Goal: Transaction & Acquisition: Book appointment/travel/reservation

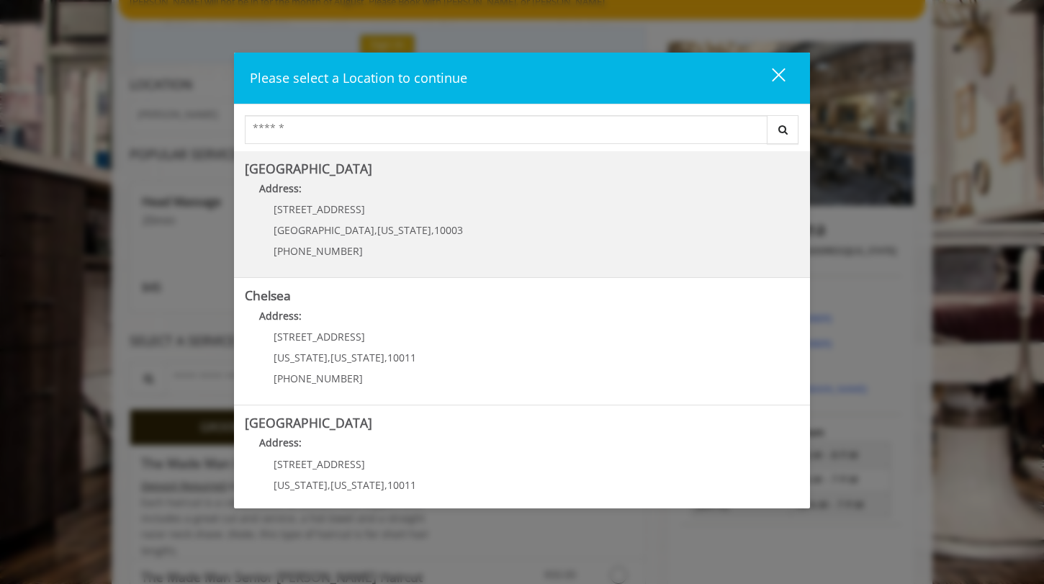
click at [427, 182] on Village "Address:" at bounding box center [522, 192] width 554 height 23
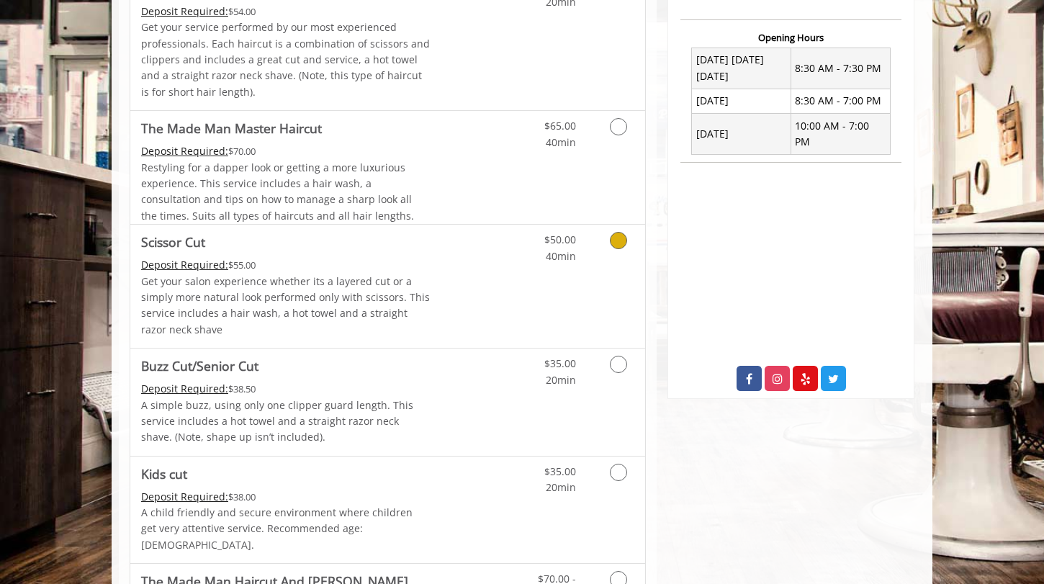
scroll to position [541, 0]
click at [487, 274] on link "Discounted Price" at bounding box center [474, 285] width 86 height 123
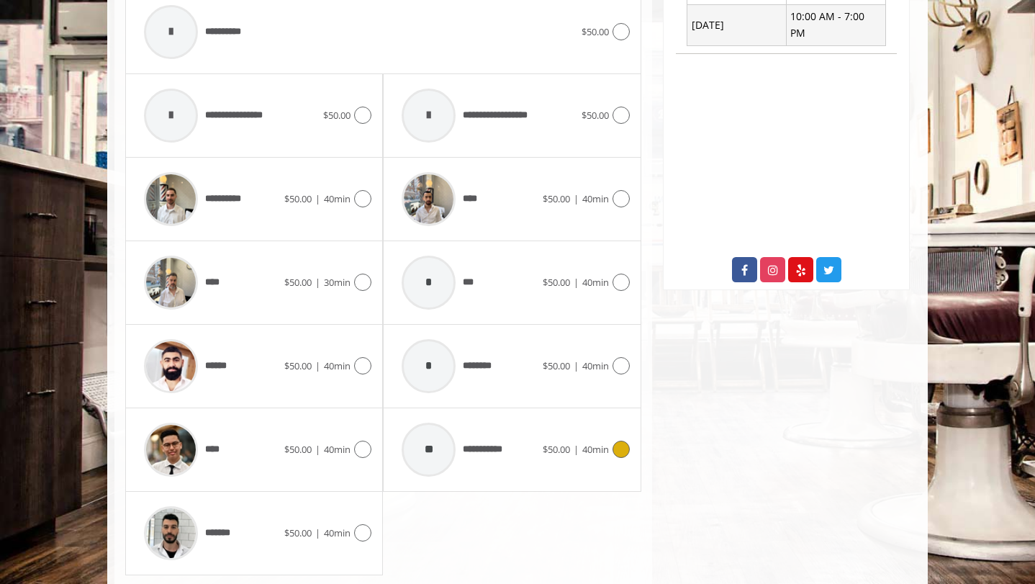
scroll to position [650, 0]
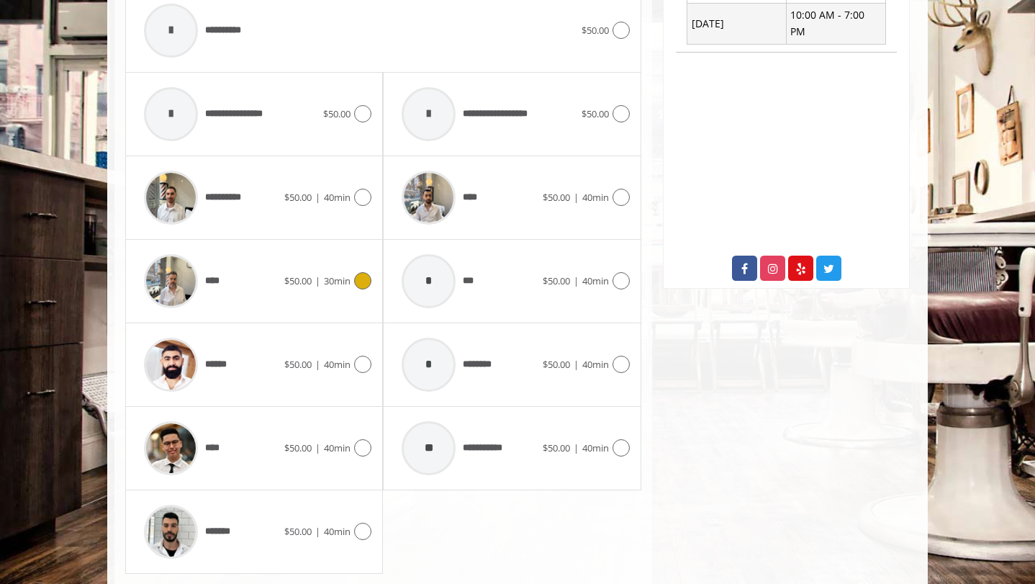
click at [176, 282] on img at bounding box center [171, 281] width 54 height 54
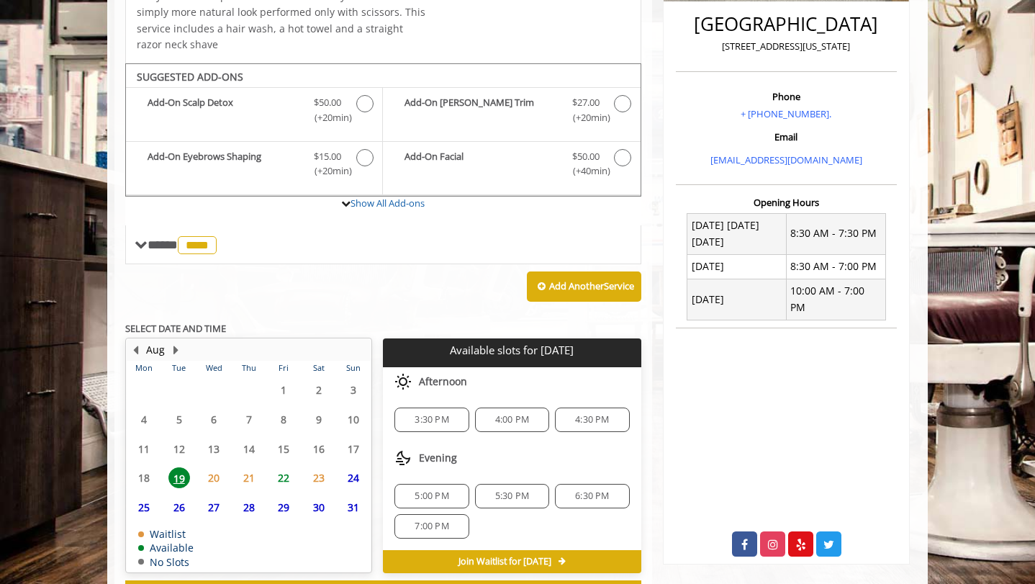
scroll to position [433, 0]
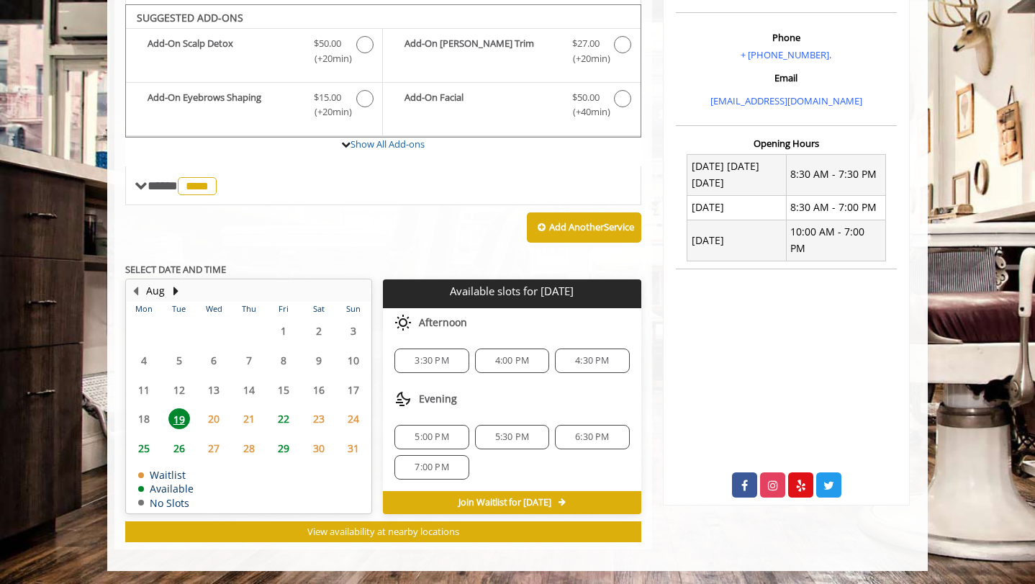
click at [487, 370] on div "4:00 PM" at bounding box center [512, 360] width 74 height 24
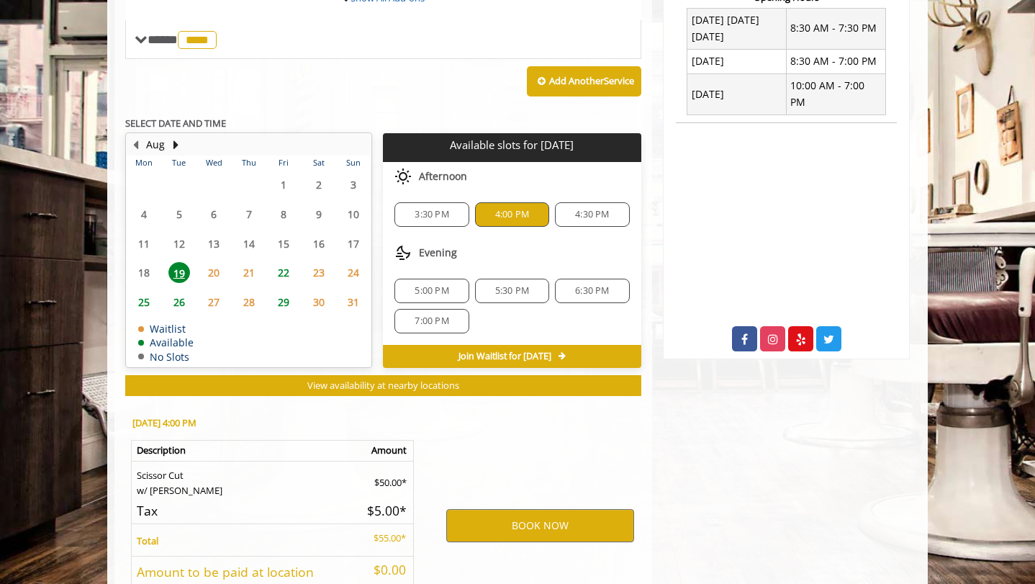
scroll to position [694, 0]
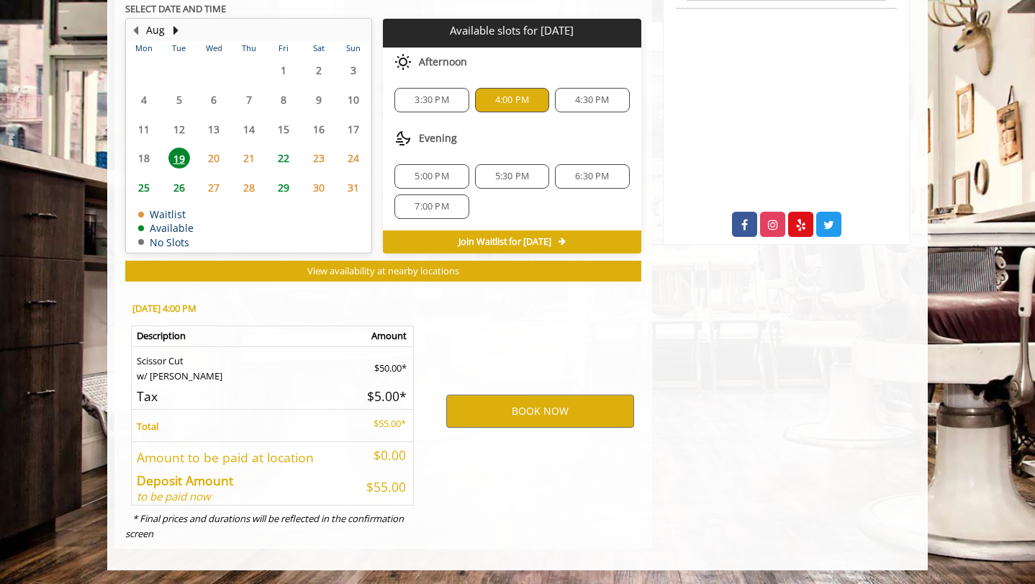
click at [590, 102] on span "4:30 PM" at bounding box center [592, 100] width 34 height 12
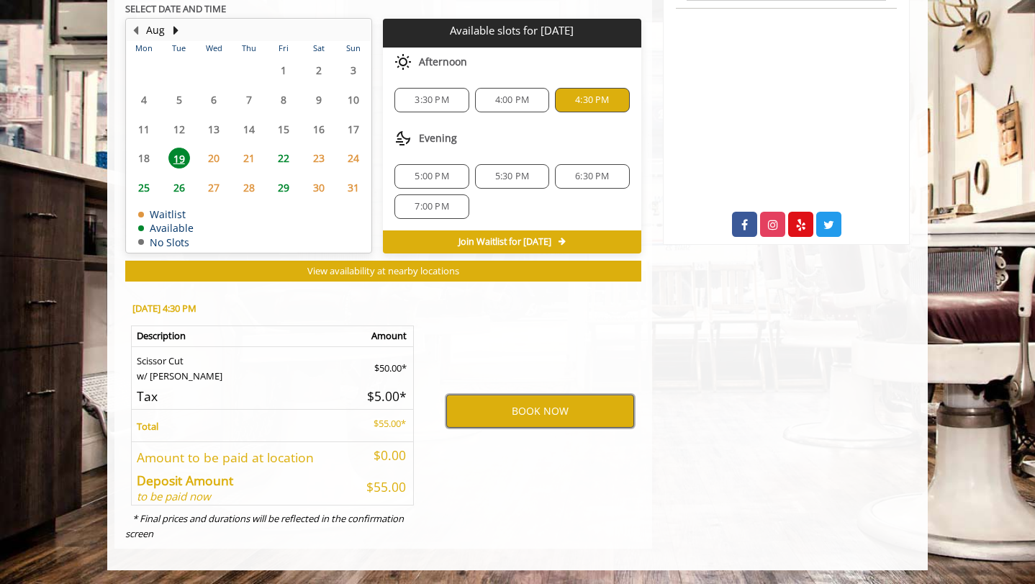
click at [481, 425] on button "BOOK NOW" at bounding box center [540, 411] width 188 height 33
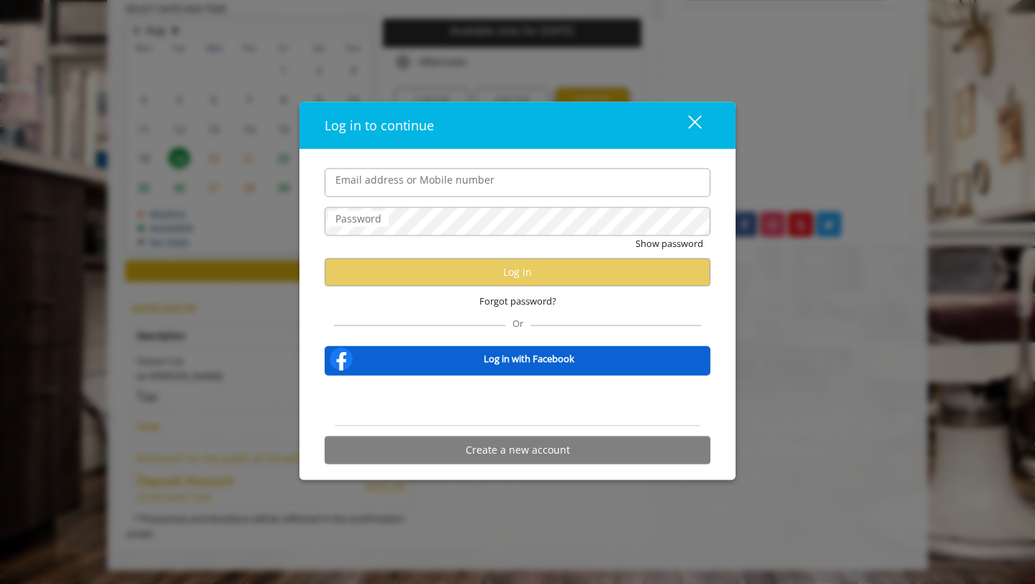
click at [690, 127] on div "close" at bounding box center [686, 125] width 29 height 22
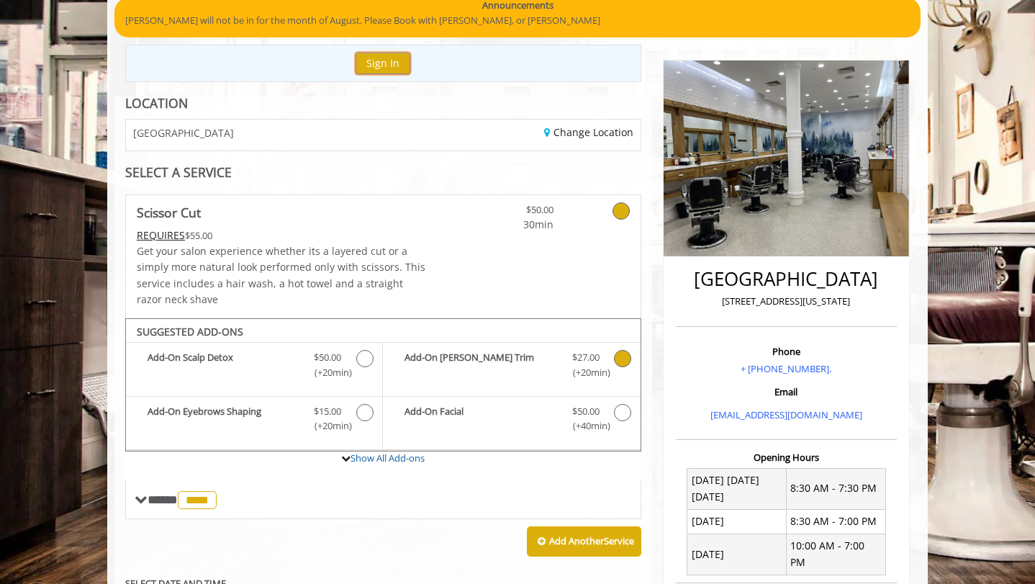
scroll to position [125, 0]
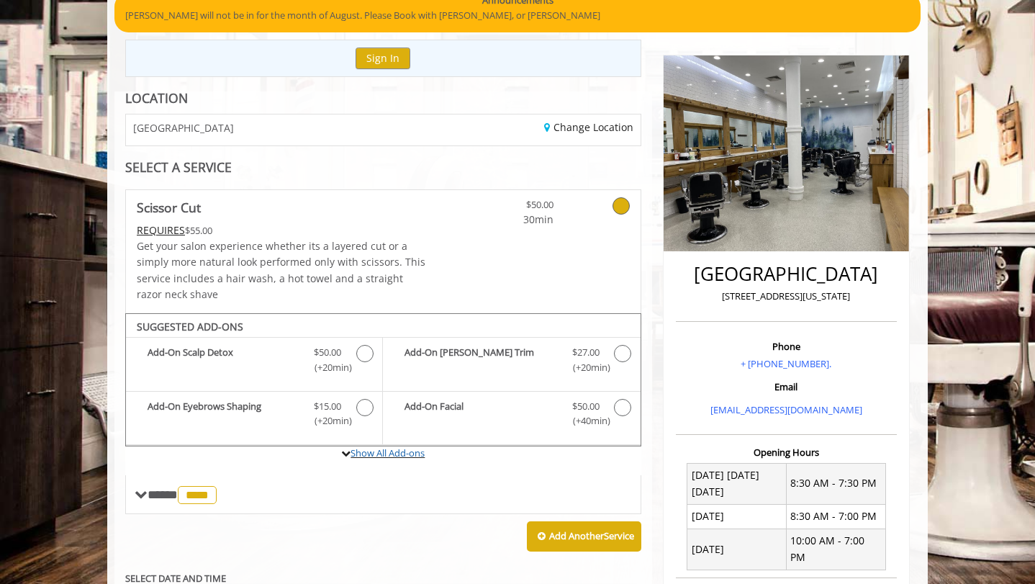
click at [340, 461] on label "Show All Add-ons" at bounding box center [383, 460] width 516 height 29
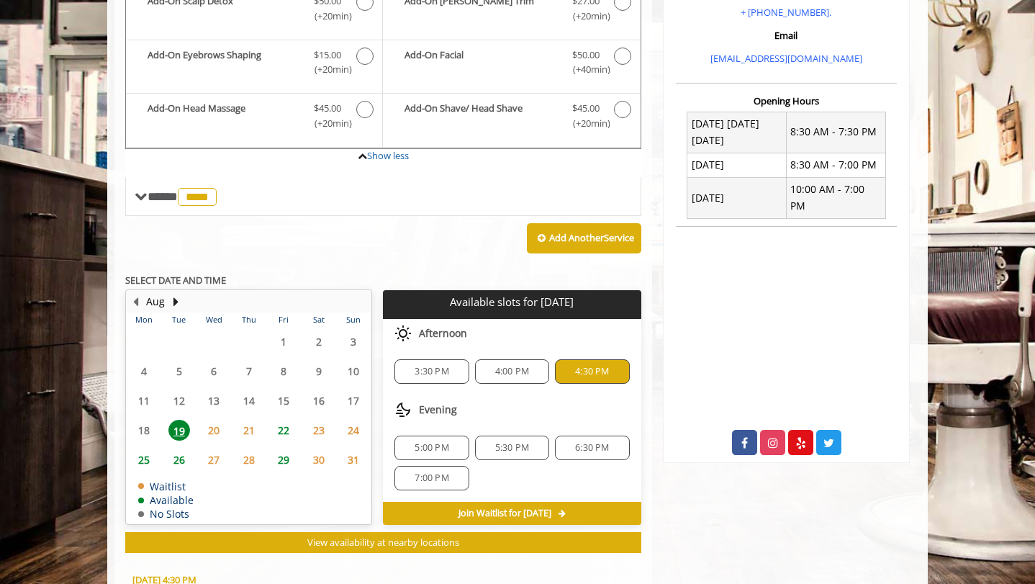
scroll to position [477, 0]
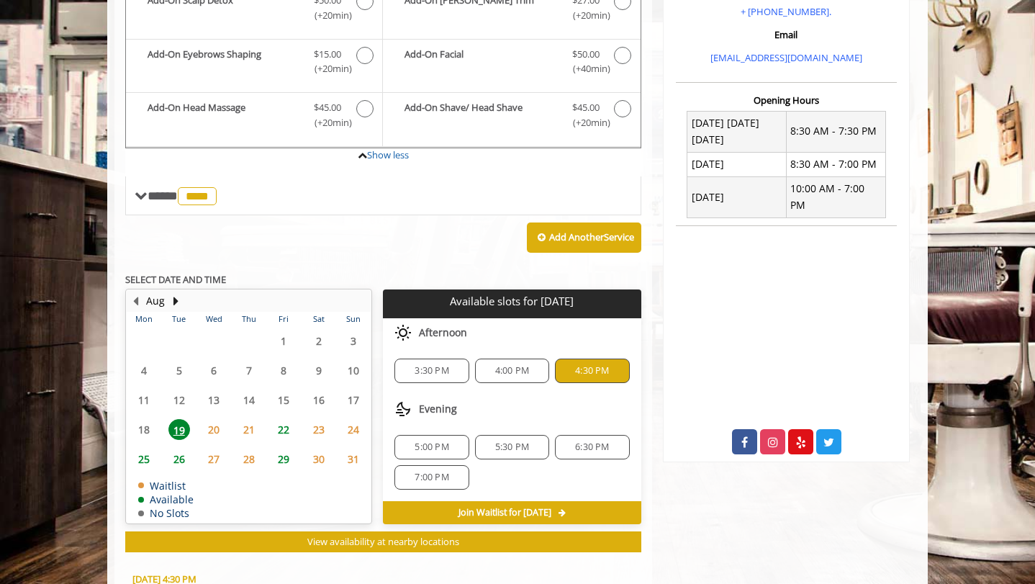
click at [431, 443] on span "5:00 PM" at bounding box center [432, 447] width 34 height 12
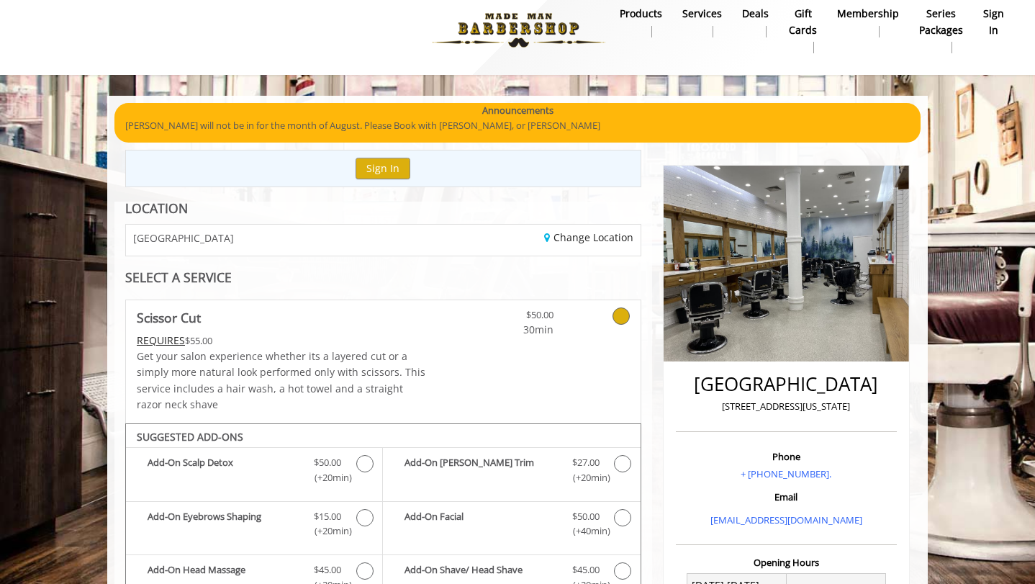
scroll to position [0, 0]
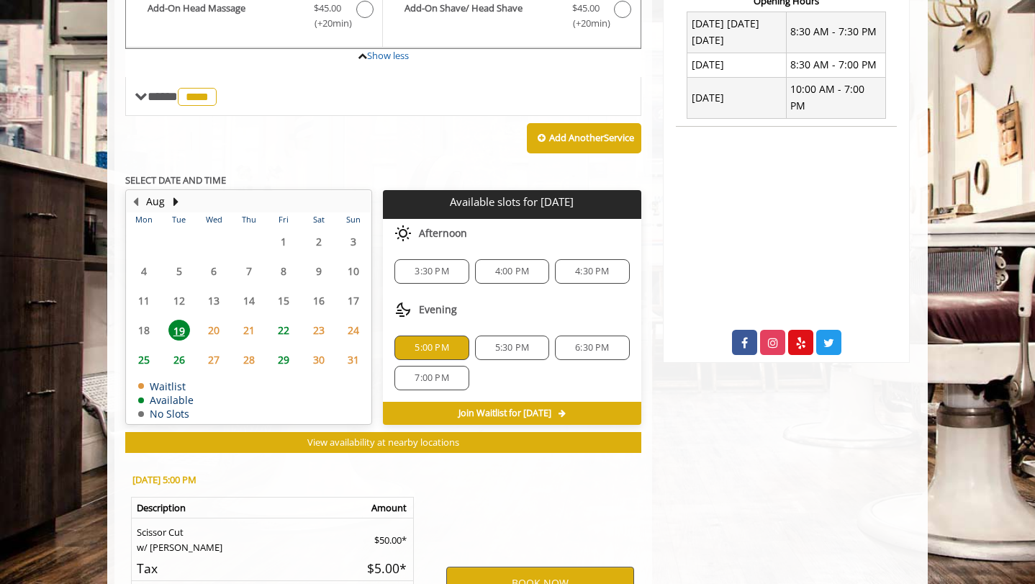
scroll to position [747, 0]
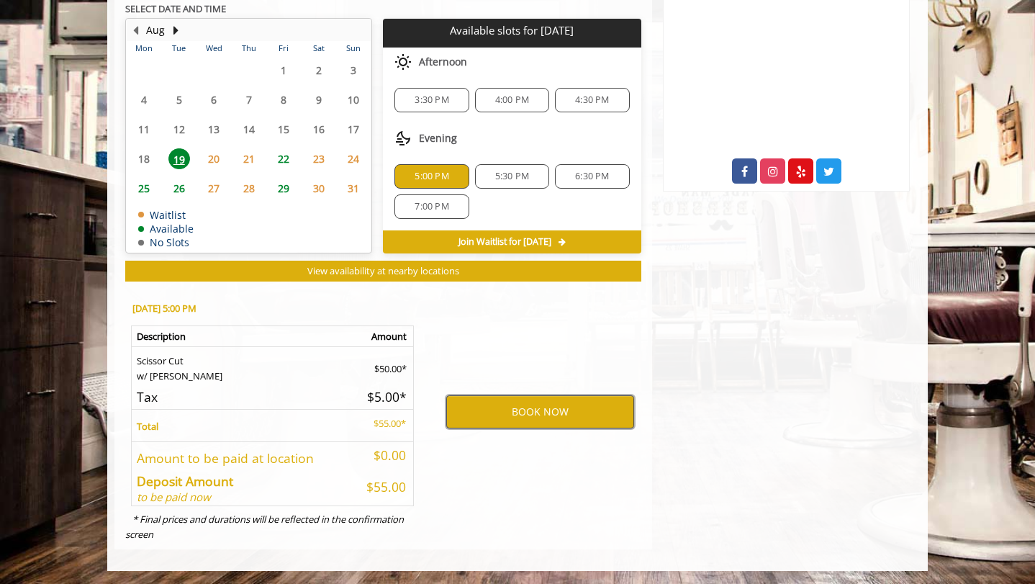
click at [544, 418] on button "BOOK NOW" at bounding box center [540, 411] width 188 height 33
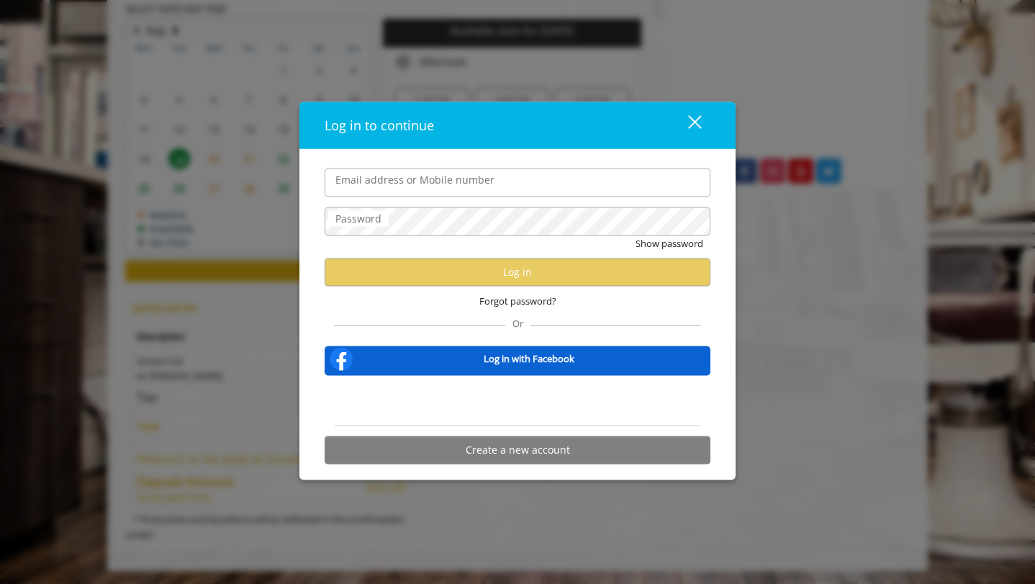
click at [703, 134] on button "close" at bounding box center [686, 125] width 49 height 30
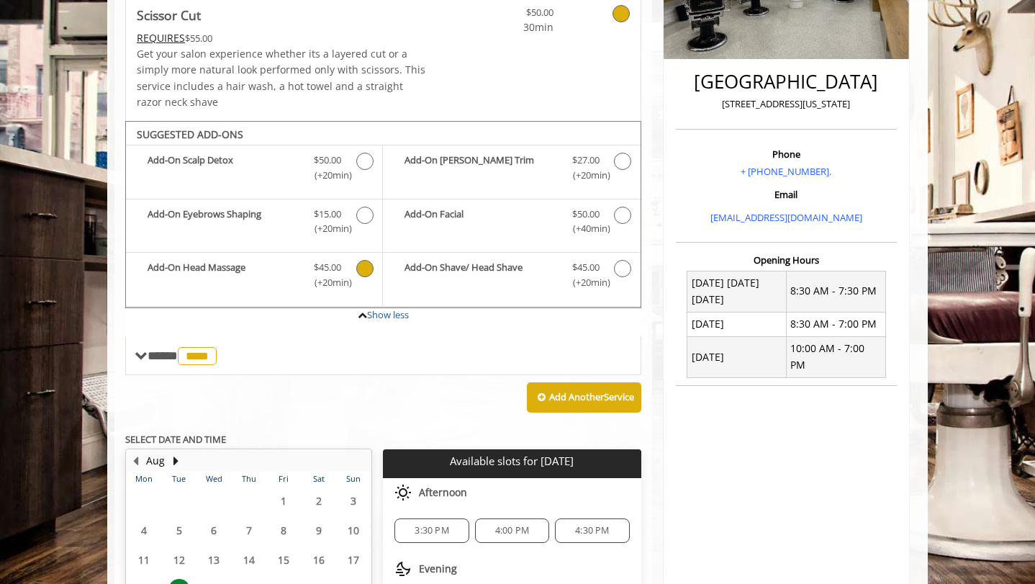
scroll to position [494, 0]
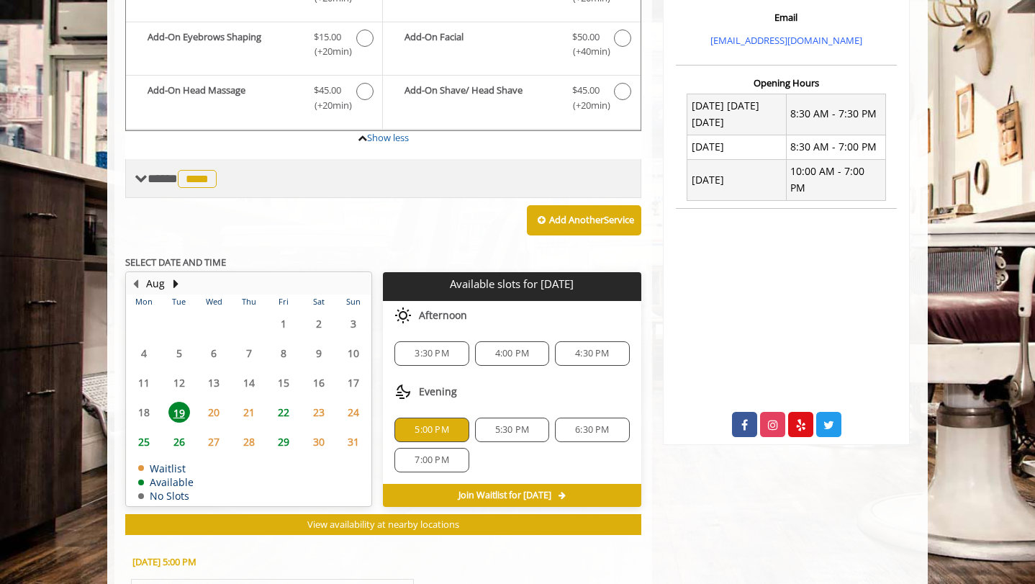
click at [138, 184] on span at bounding box center [141, 178] width 13 height 13
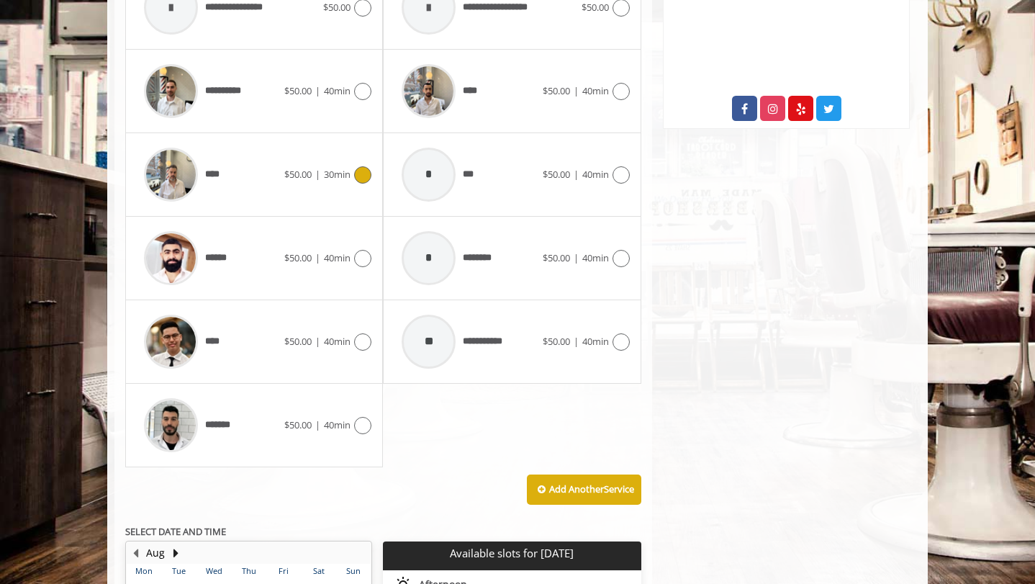
scroll to position [801, 0]
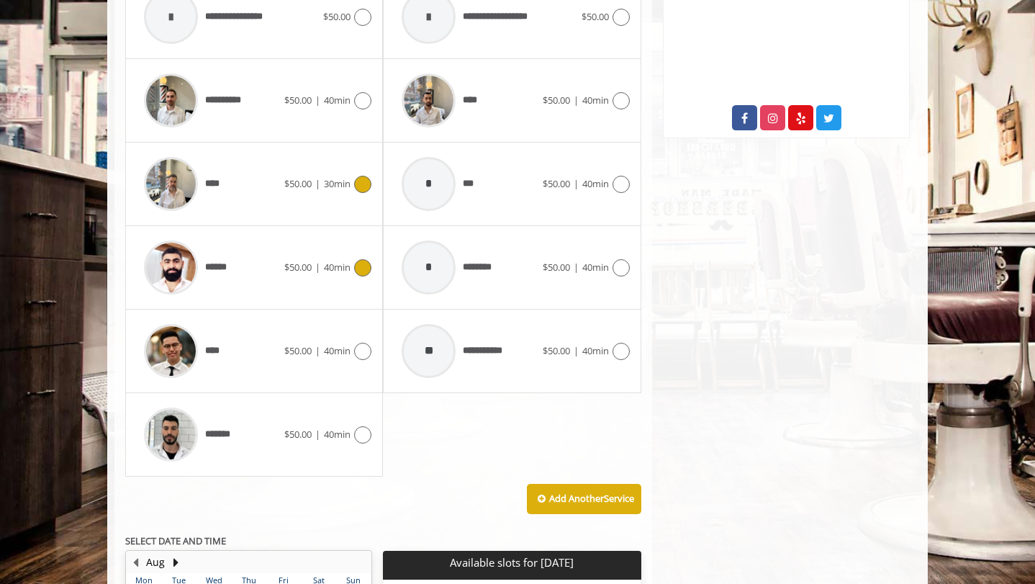
click at [322, 293] on div "****** $50.00 | 40min" at bounding box center [254, 267] width 235 height 68
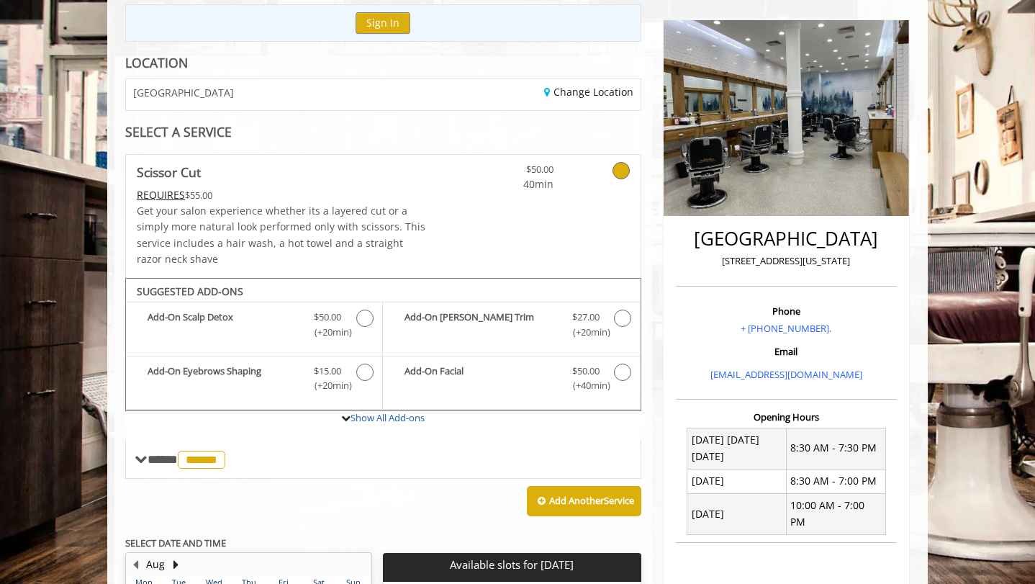
scroll to position [161, 0]
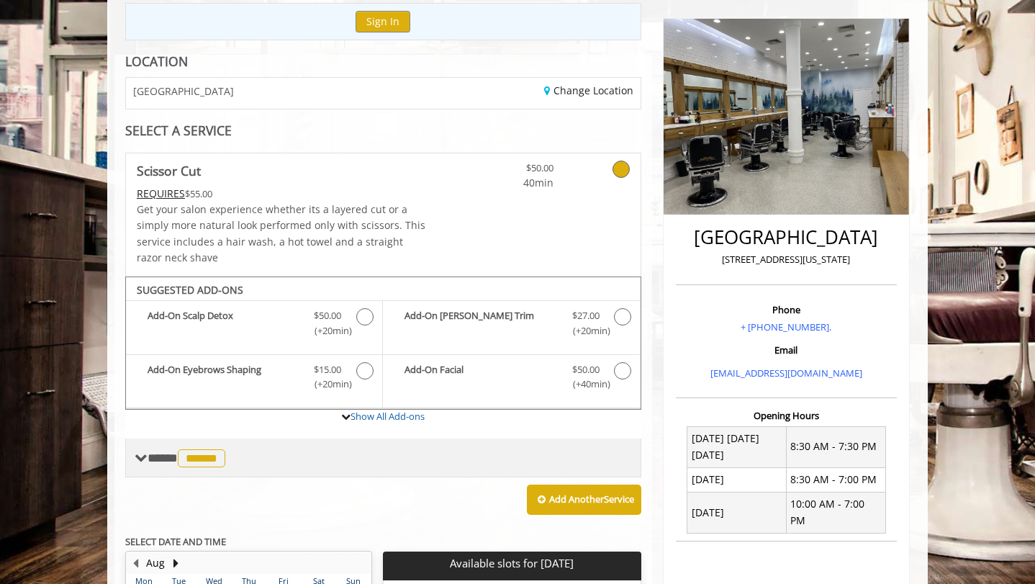
click at [181, 469] on div "**** ****** ********" at bounding box center [383, 457] width 516 height 39
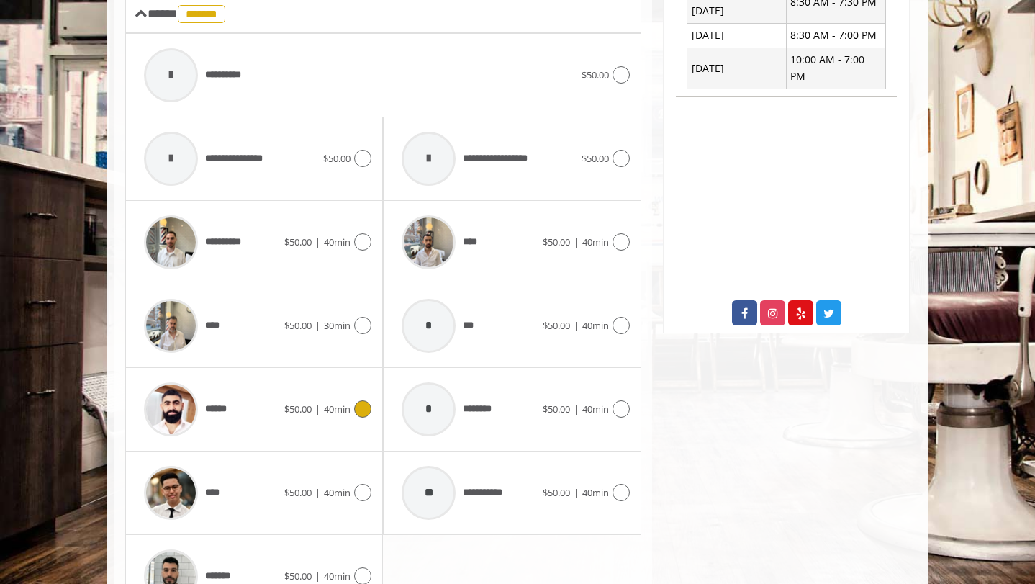
scroll to position [872, 0]
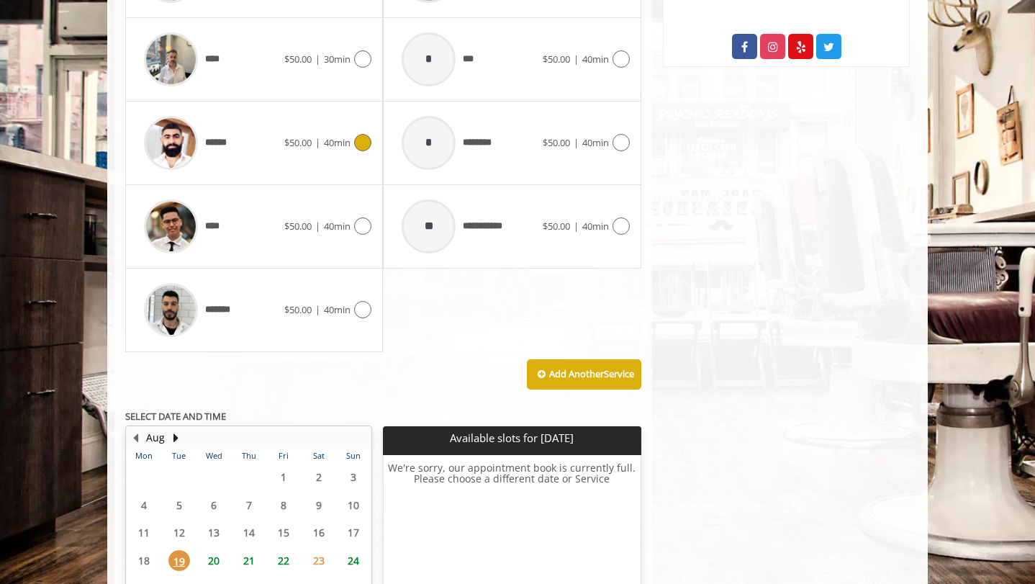
click at [235, 96] on div "**** $50.00 | 30min" at bounding box center [254, 60] width 258 height 84
click at [370, 55] on icon at bounding box center [362, 58] width 17 height 17
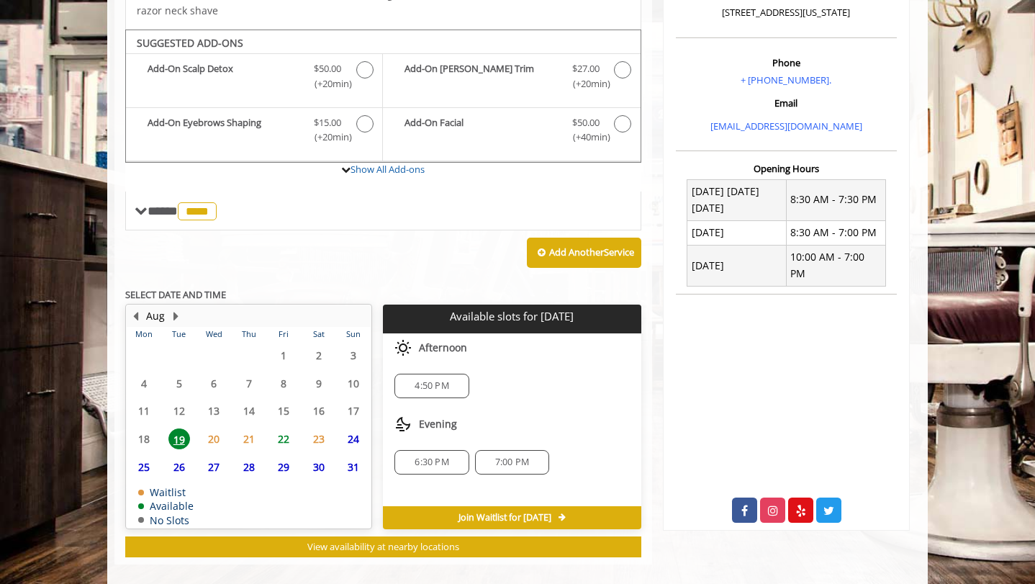
scroll to position [423, 0]
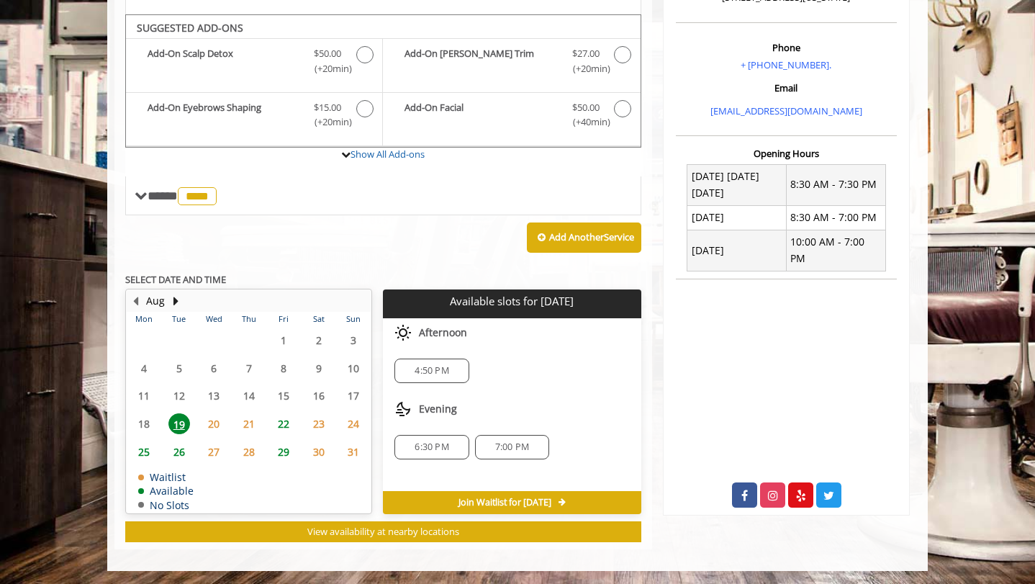
click at [213, 421] on span "20" at bounding box center [214, 423] width 22 height 21
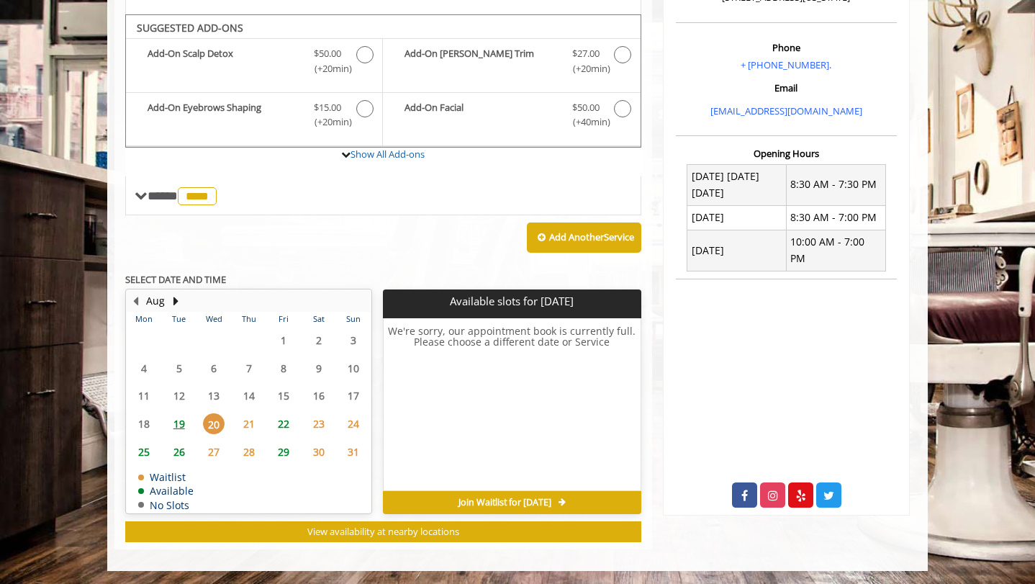
click at [176, 423] on span "19" at bounding box center [179, 423] width 22 height 21
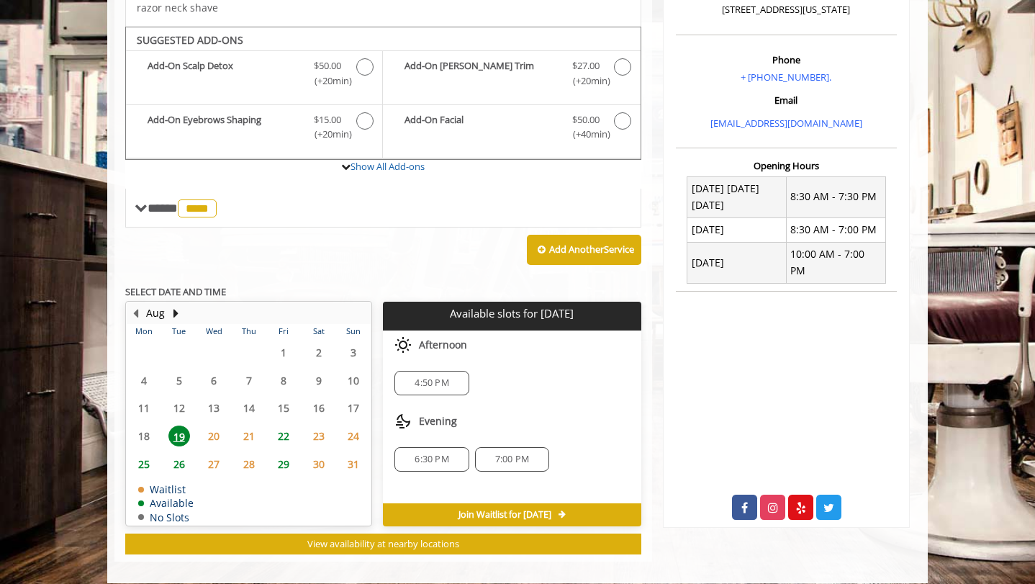
scroll to position [412, 0]
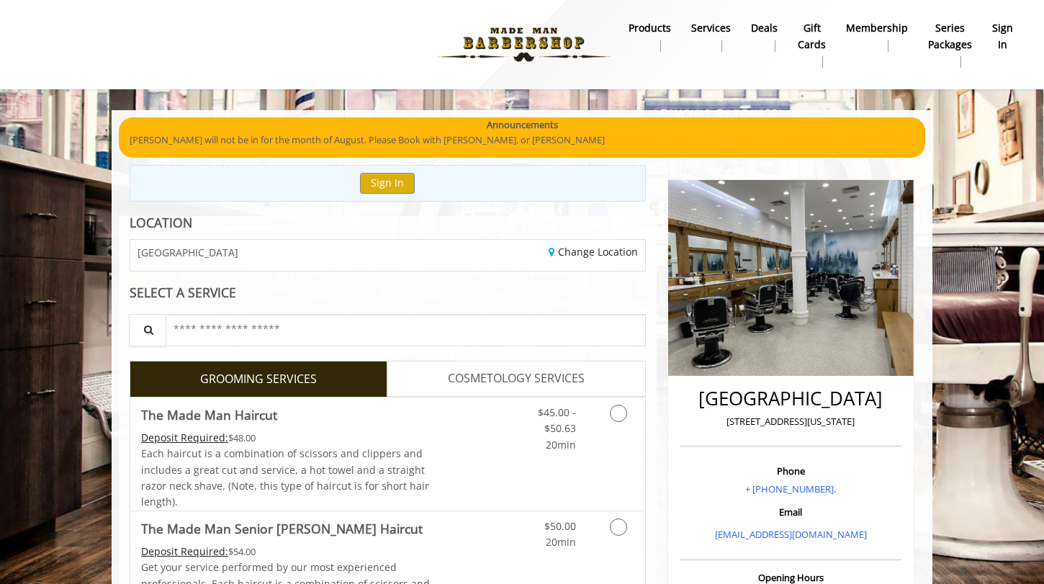
click at [640, 28] on b "products" at bounding box center [649, 28] width 42 height 16
click at [547, 57] on img at bounding box center [524, 44] width 198 height 79
